Goal: Navigation & Orientation: Find specific page/section

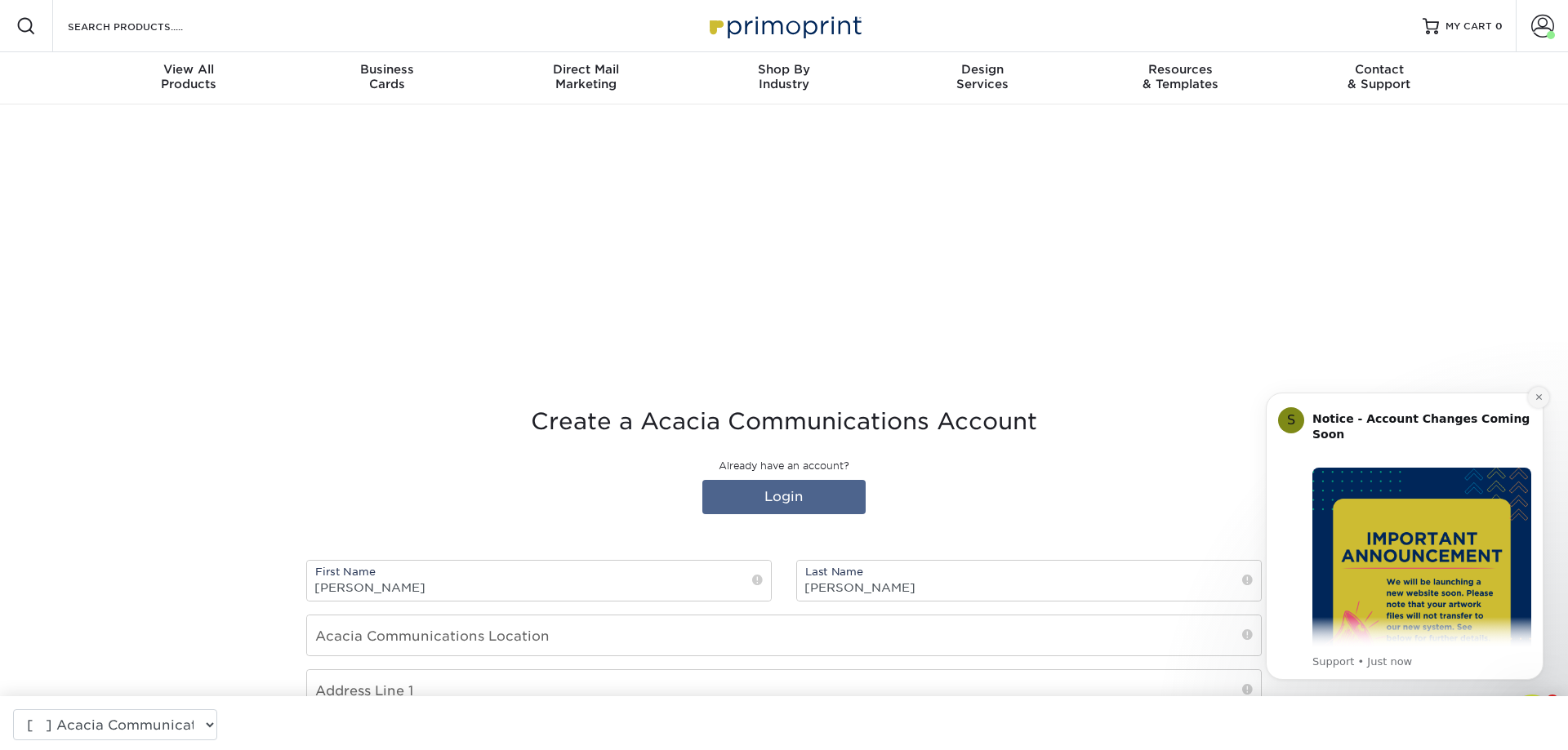
click at [1547, 398] on button "Dismiss notification" at bounding box center [1539, 398] width 21 height 21
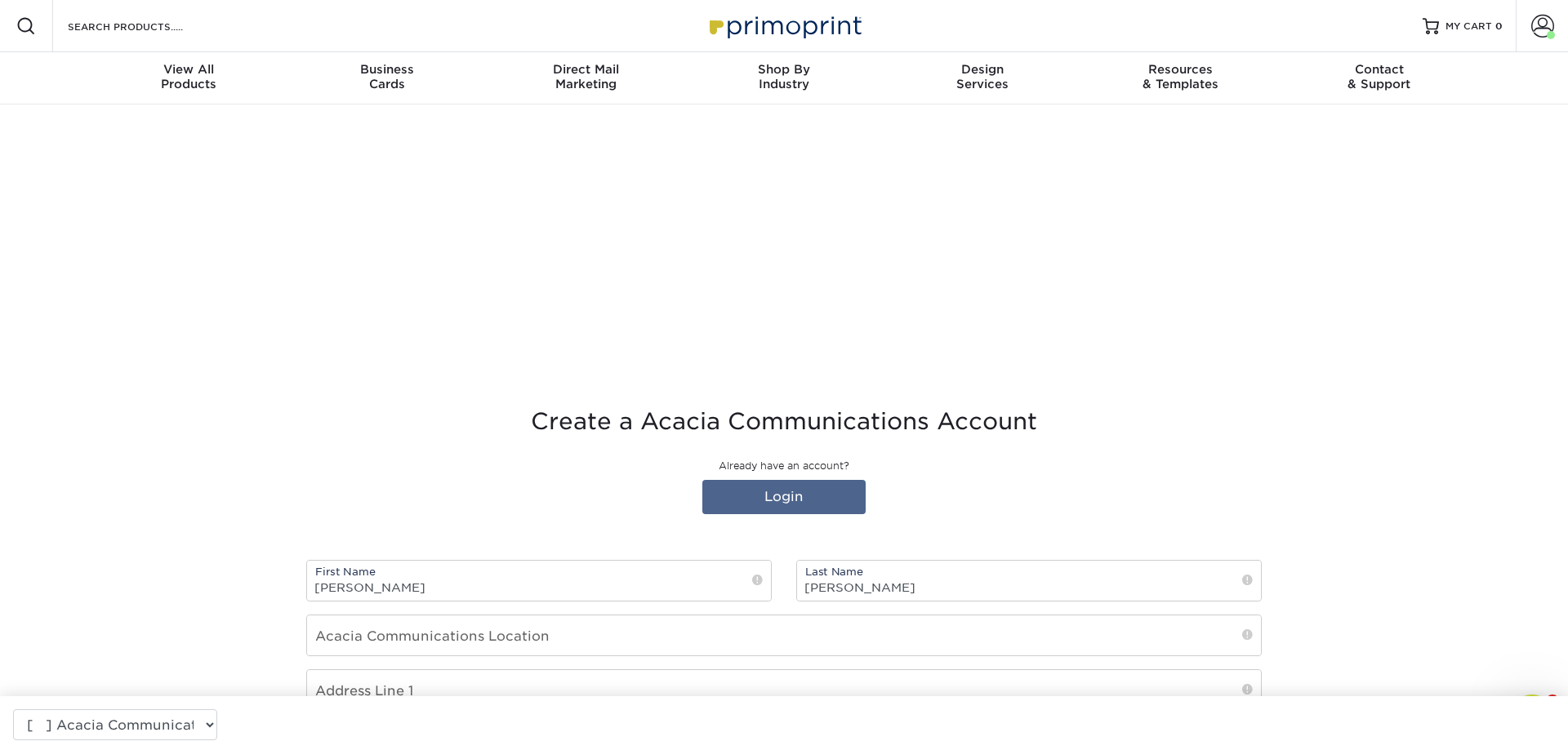
click at [380, 338] on div at bounding box center [784, 246] width 980 height 245
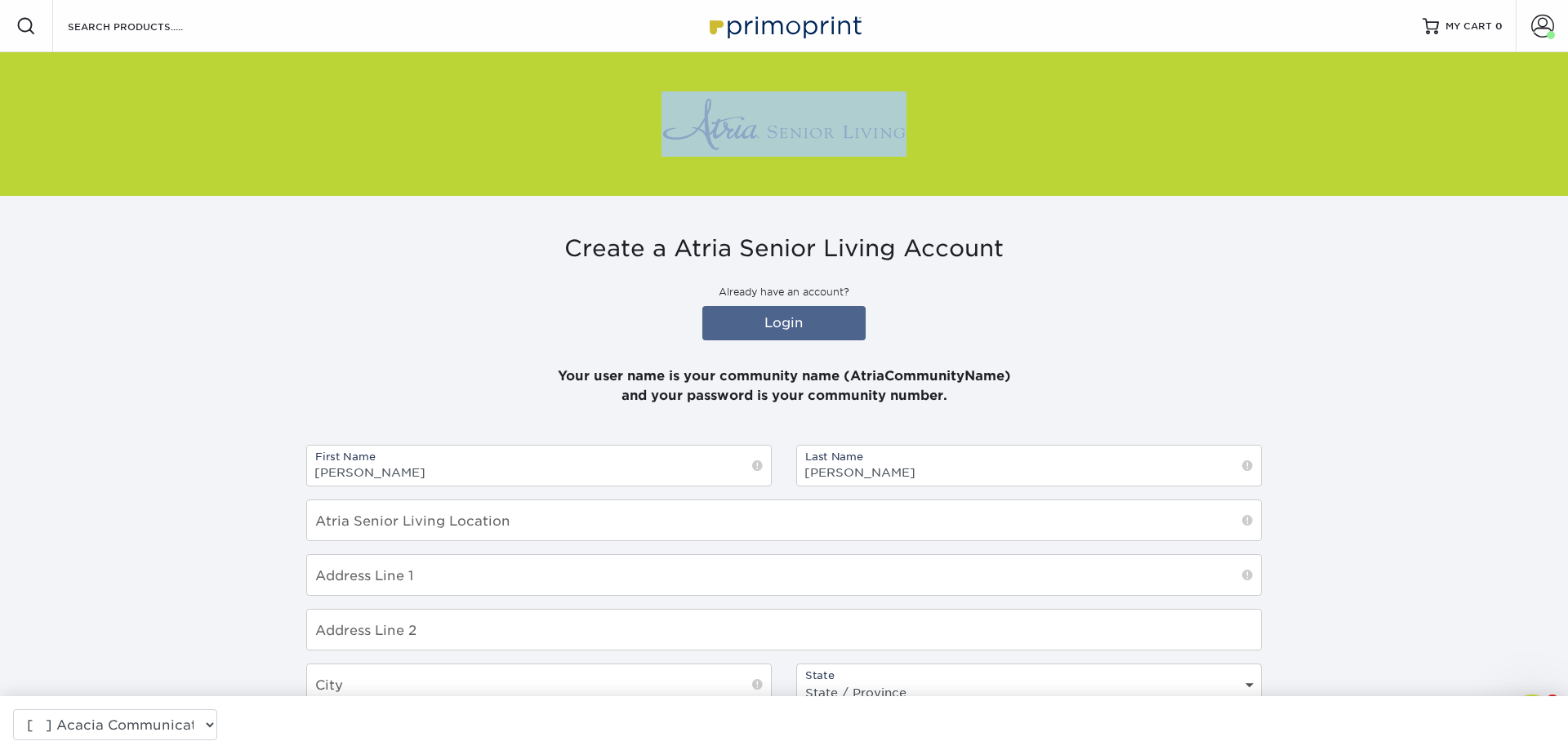
drag, startPoint x: 909, startPoint y: 128, endPoint x: 671, endPoint y: 136, distance: 238.1
click at [671, 136] on div at bounding box center [784, 124] width 955 height 143
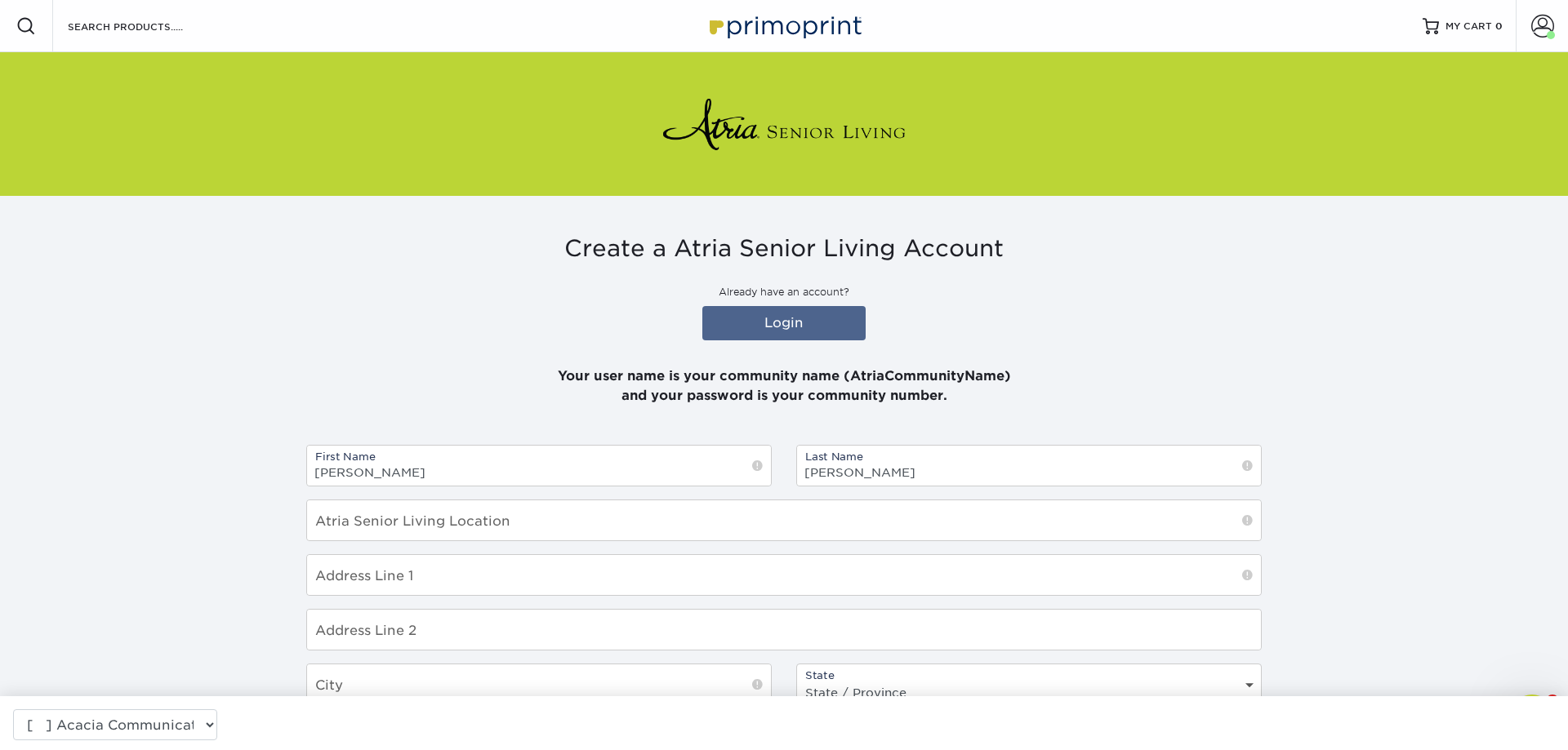
click at [349, 332] on div "Create a Atria Senior Living Account Already have an account? Login Your user n…" at bounding box center [784, 321] width 955 height 172
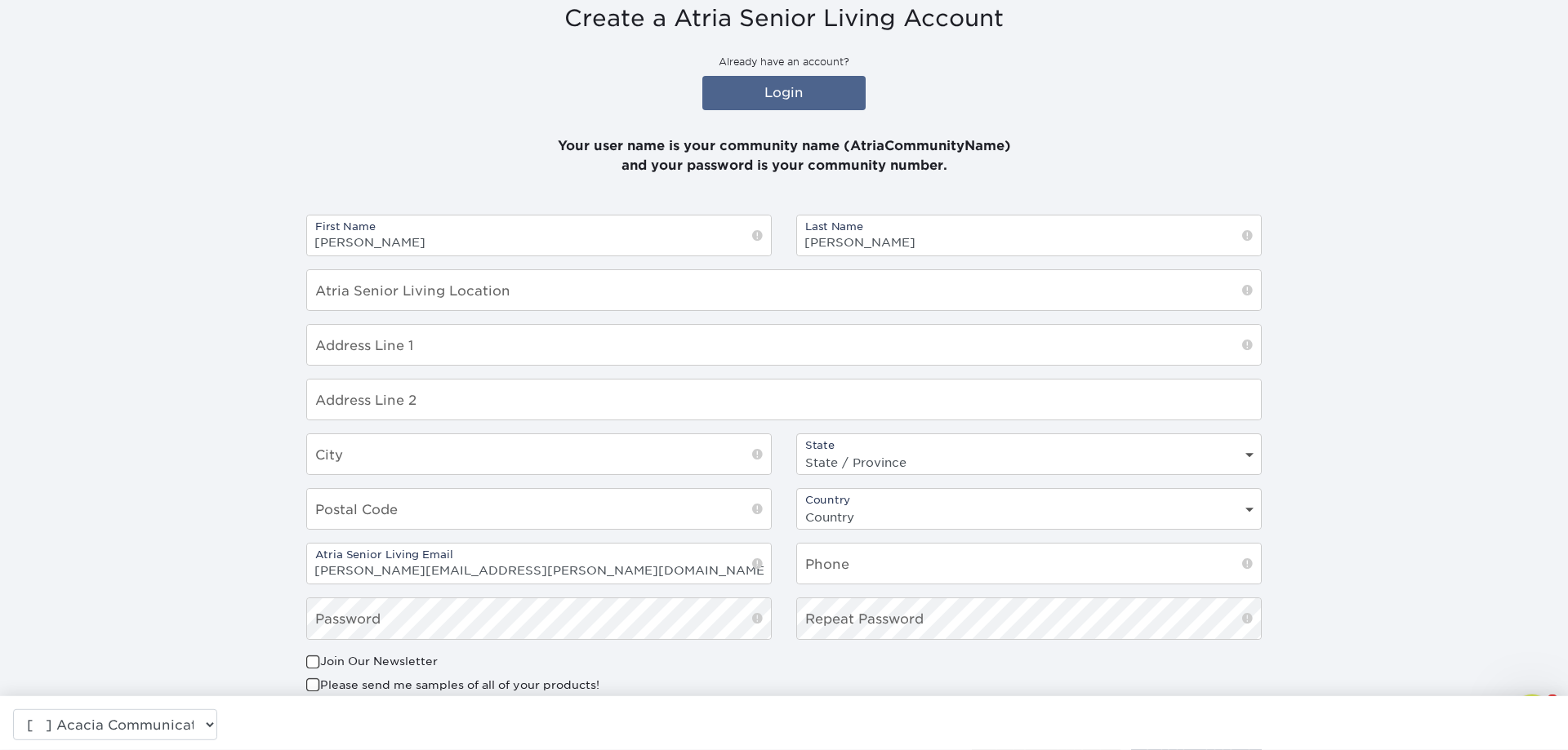
scroll to position [306, 0]
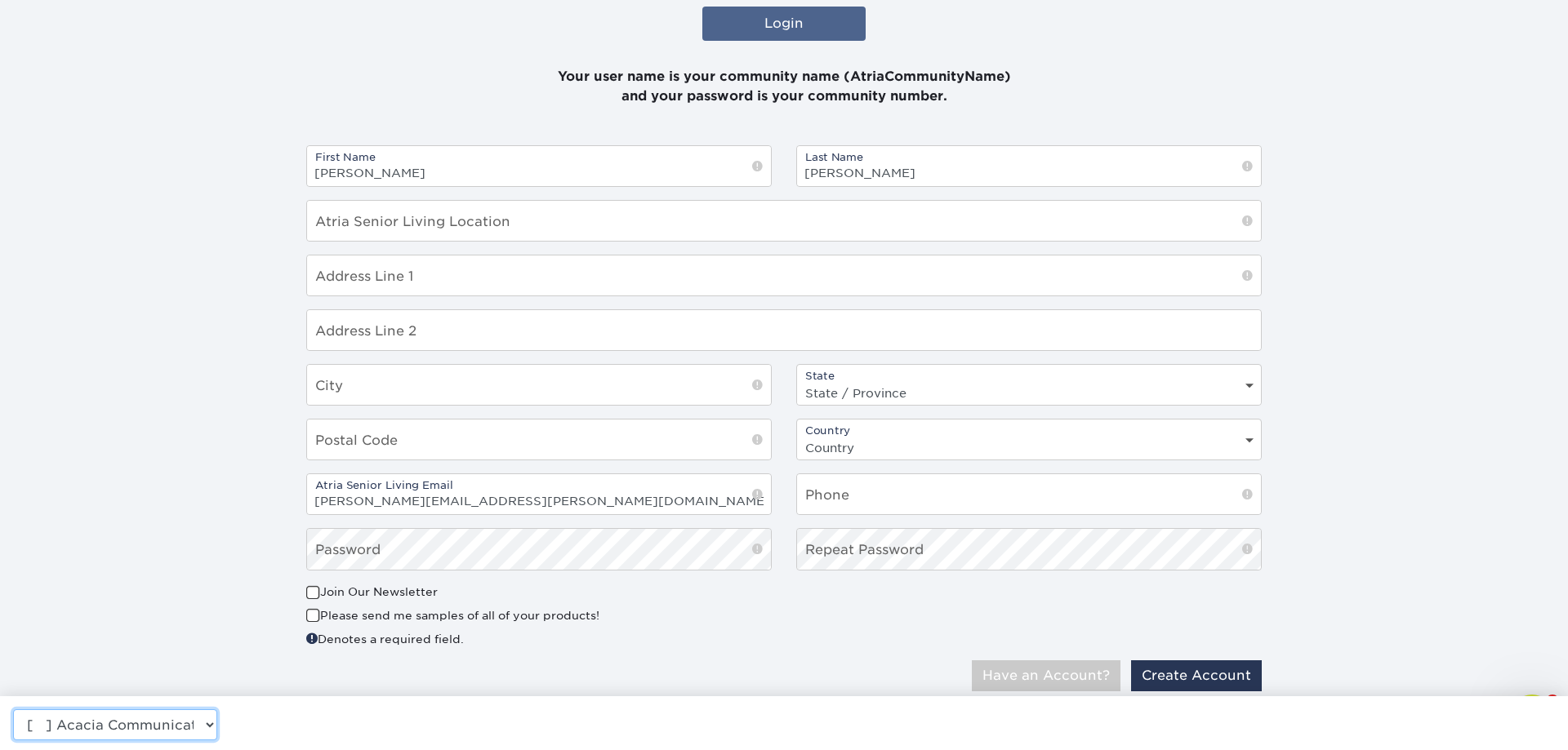
click at [13, 709] on select "[ ] Acacia Communications [✔] Accurate Group [✔] Acorn Financial Services [✔] A…" at bounding box center [114, 725] width 204 height 31
click at [140, 729] on select "[ ] Acacia Communications [✔] Accurate Group [✔] Acorn Financial Services [✔] A…" at bounding box center [114, 725] width 204 height 31
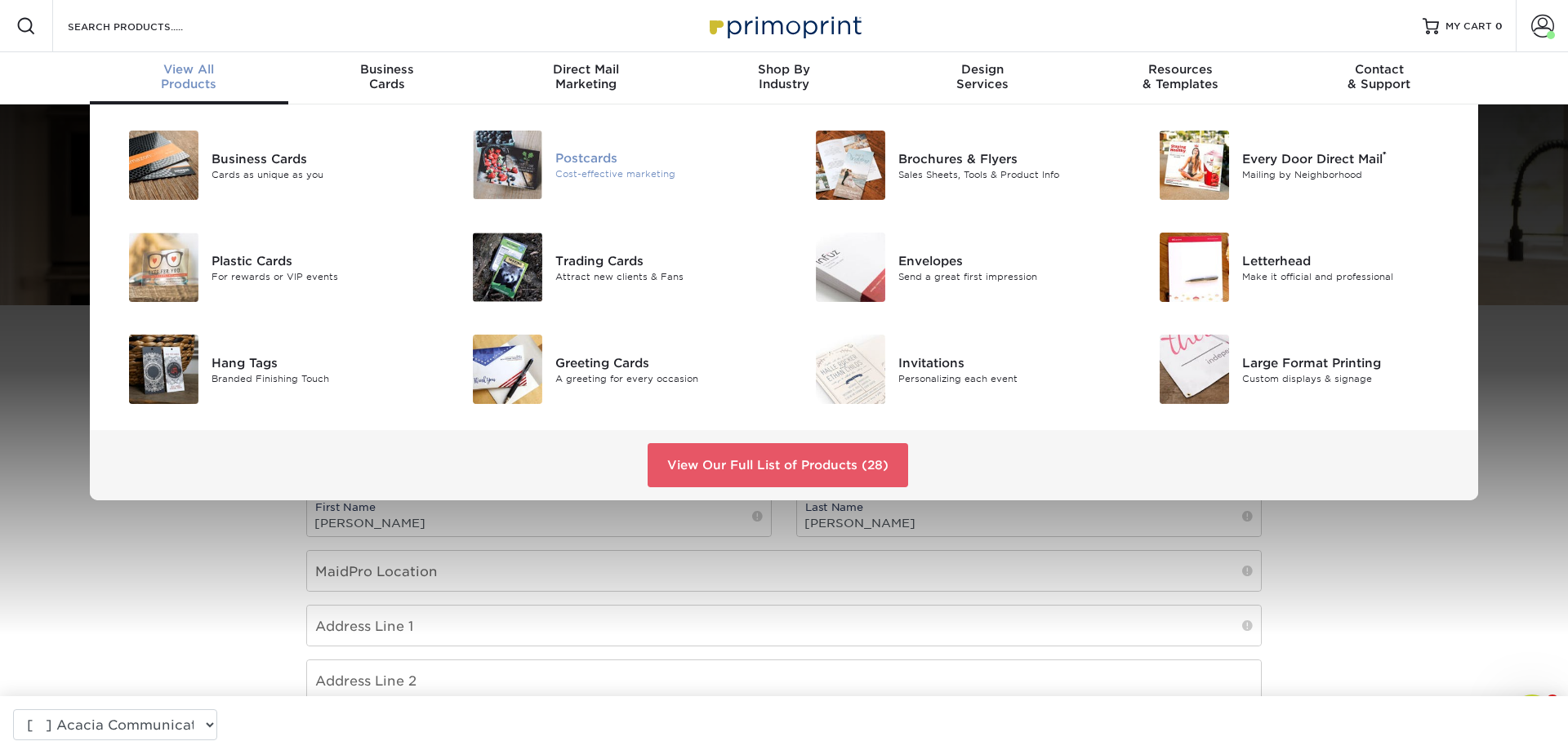
click at [610, 157] on div "Postcards" at bounding box center [663, 158] width 217 height 18
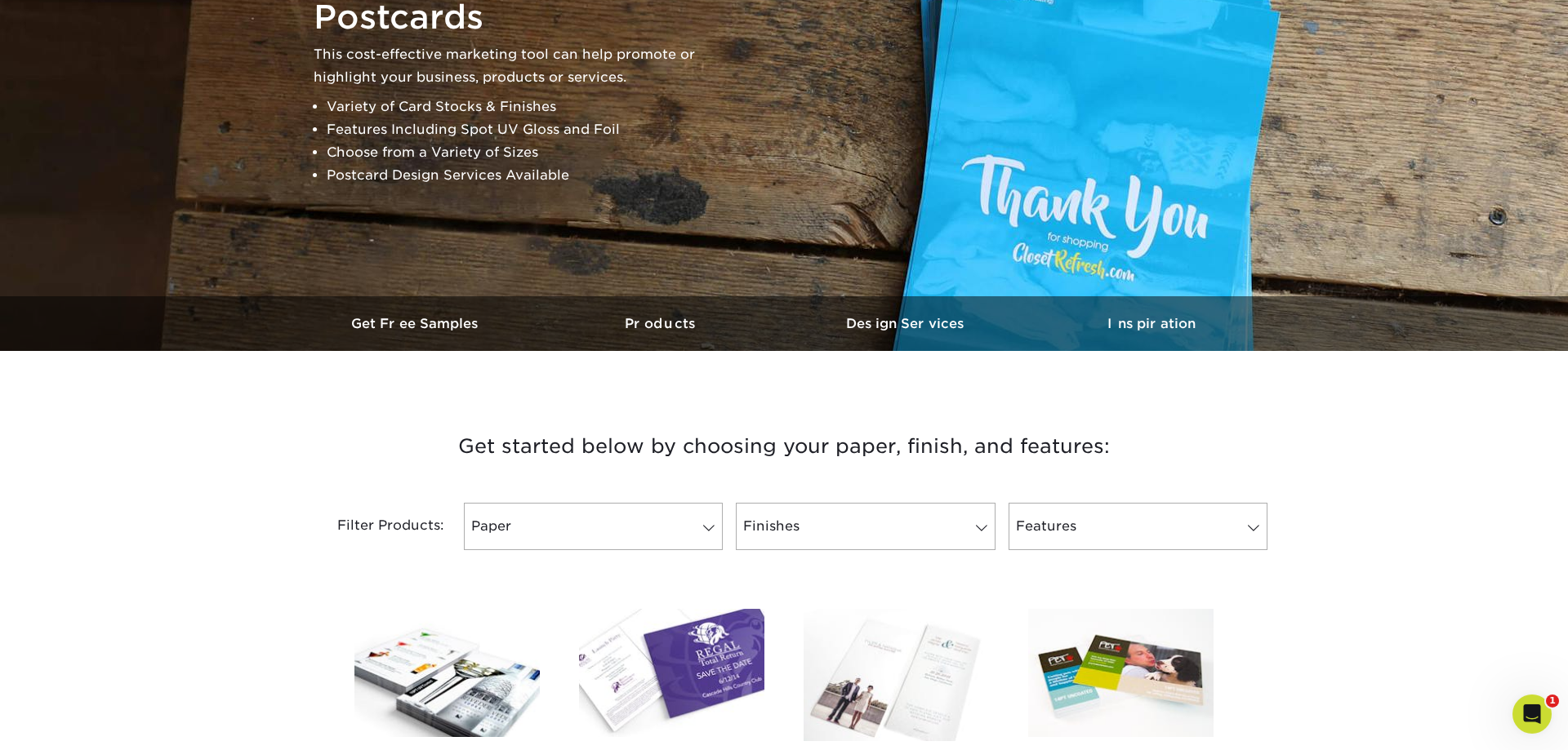
scroll to position [83, 0]
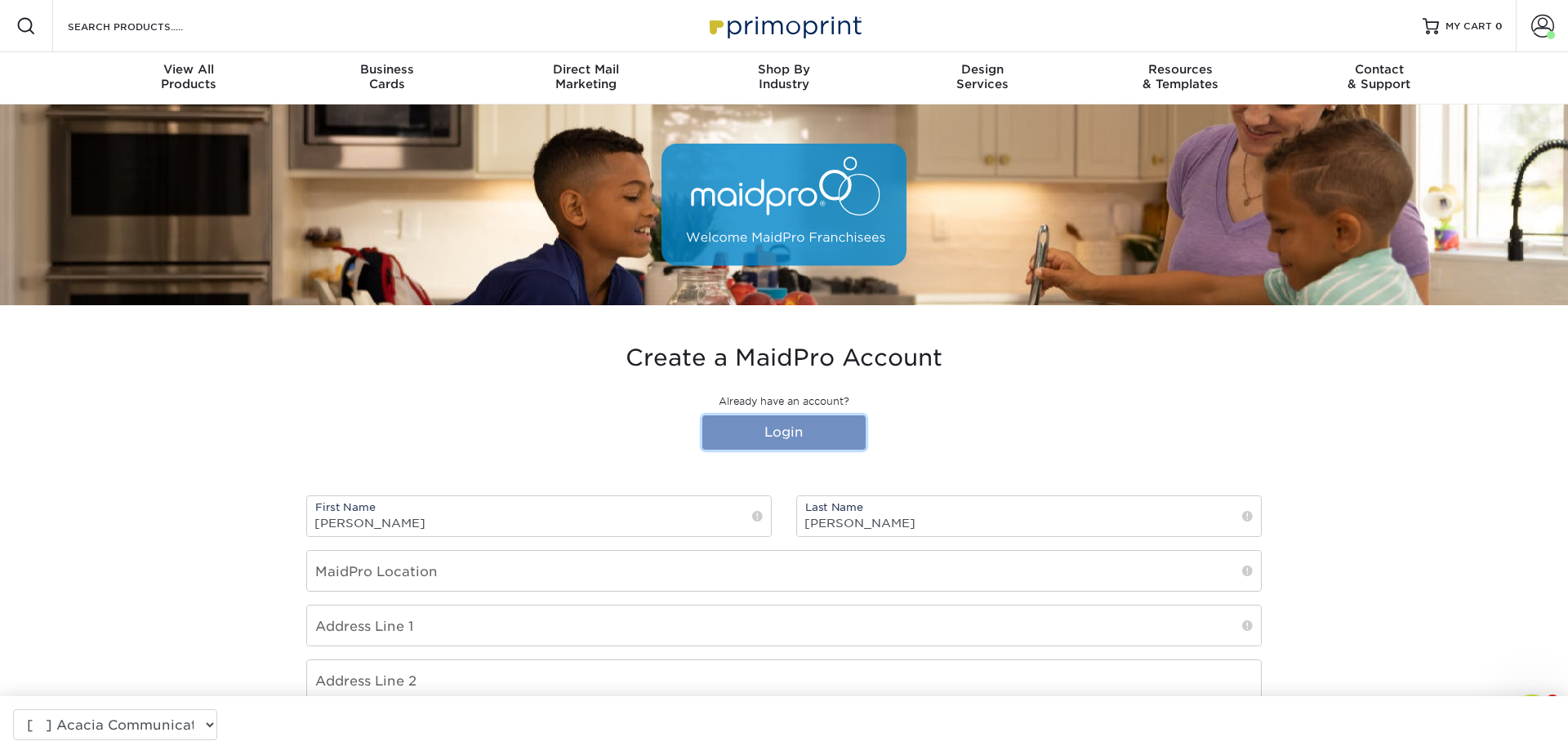
click at [801, 435] on link "Login" at bounding box center [784, 432] width 163 height 34
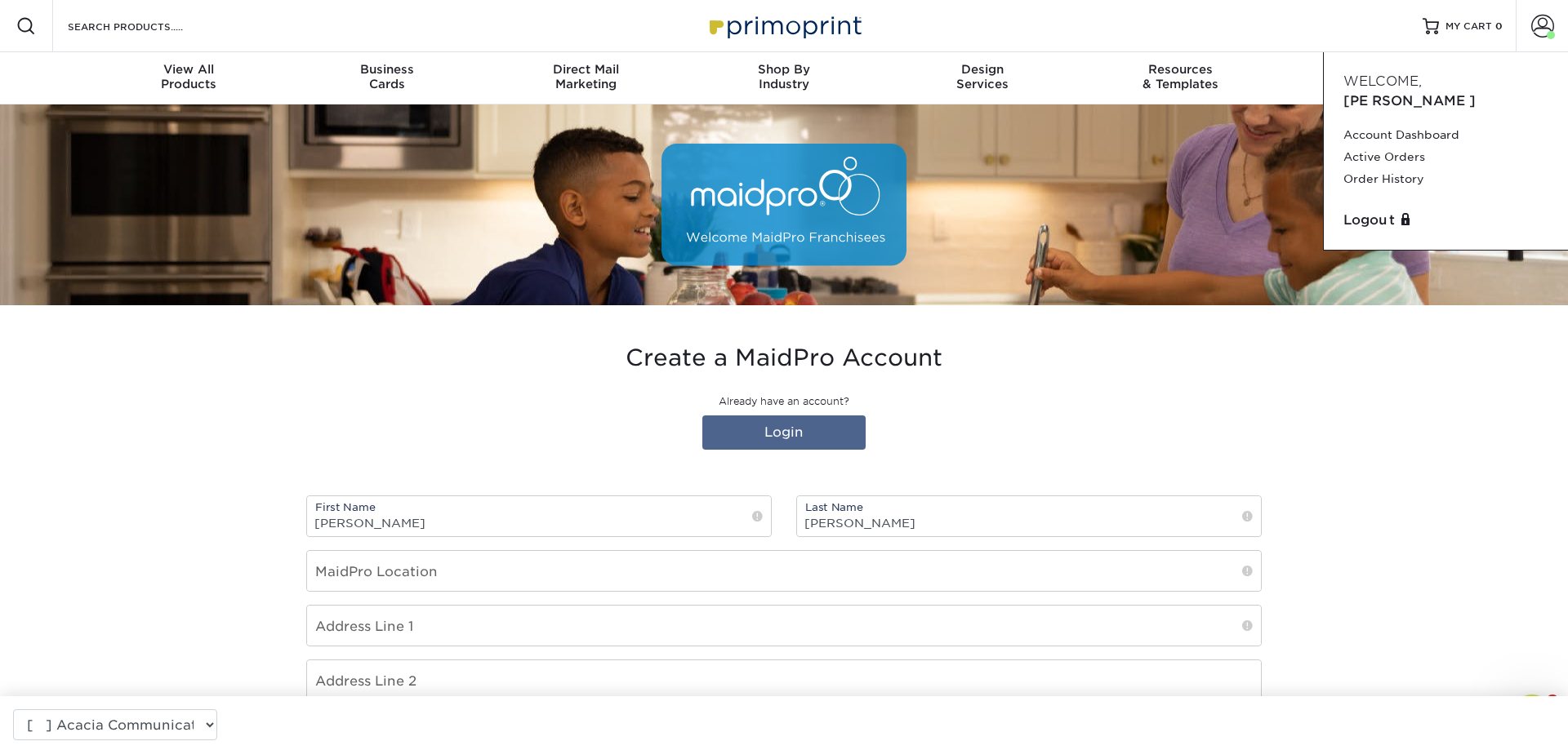
click at [1459, 425] on section "Create a MaidPro Account Already have an account? Login First Name Saiyam Last …" at bounding box center [784, 699] width 1568 height 789
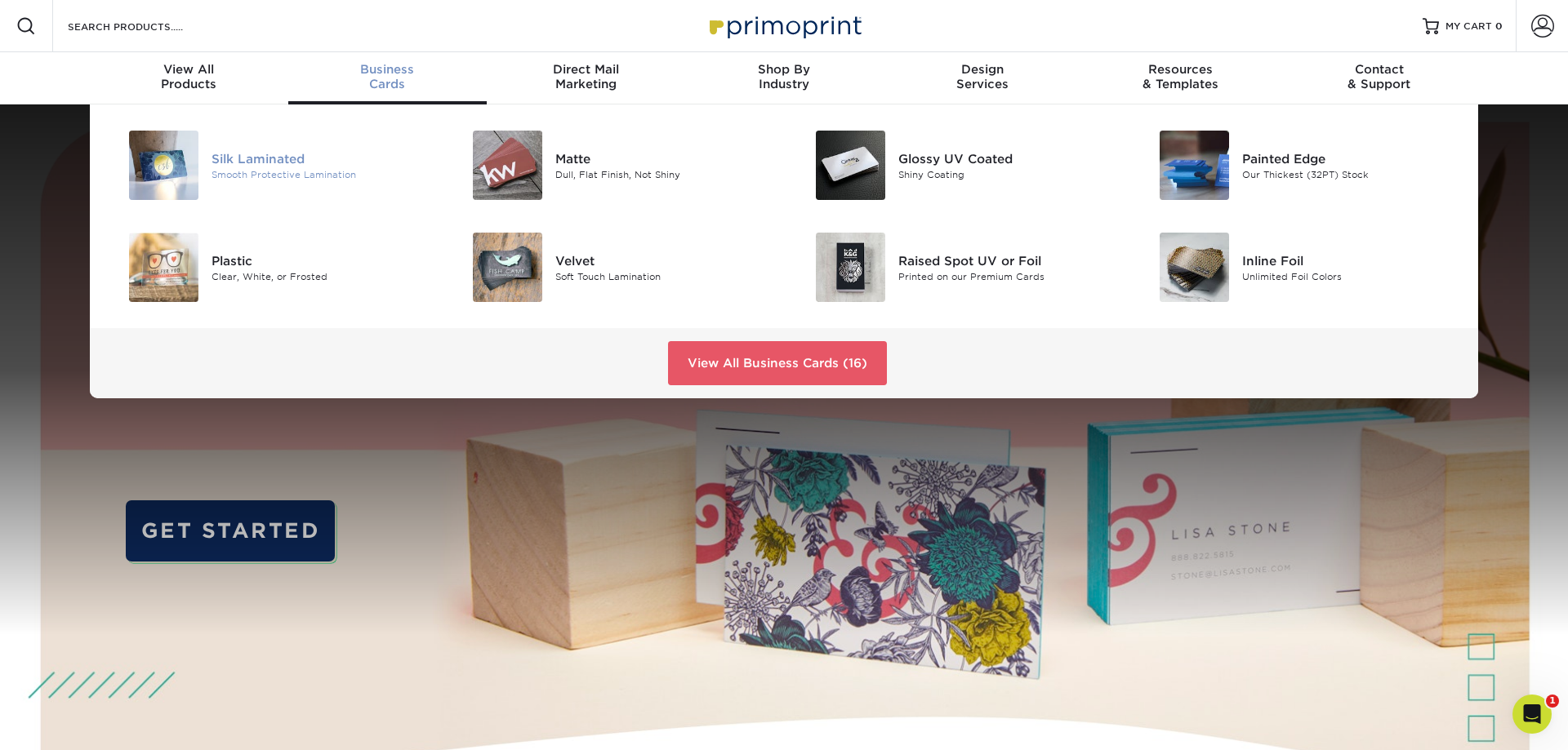
click at [268, 145] on div "Silk Laminated Smooth Protective Lamination" at bounding box center [326, 165] width 228 height 69
